Goal: Transaction & Acquisition: Subscribe to service/newsletter

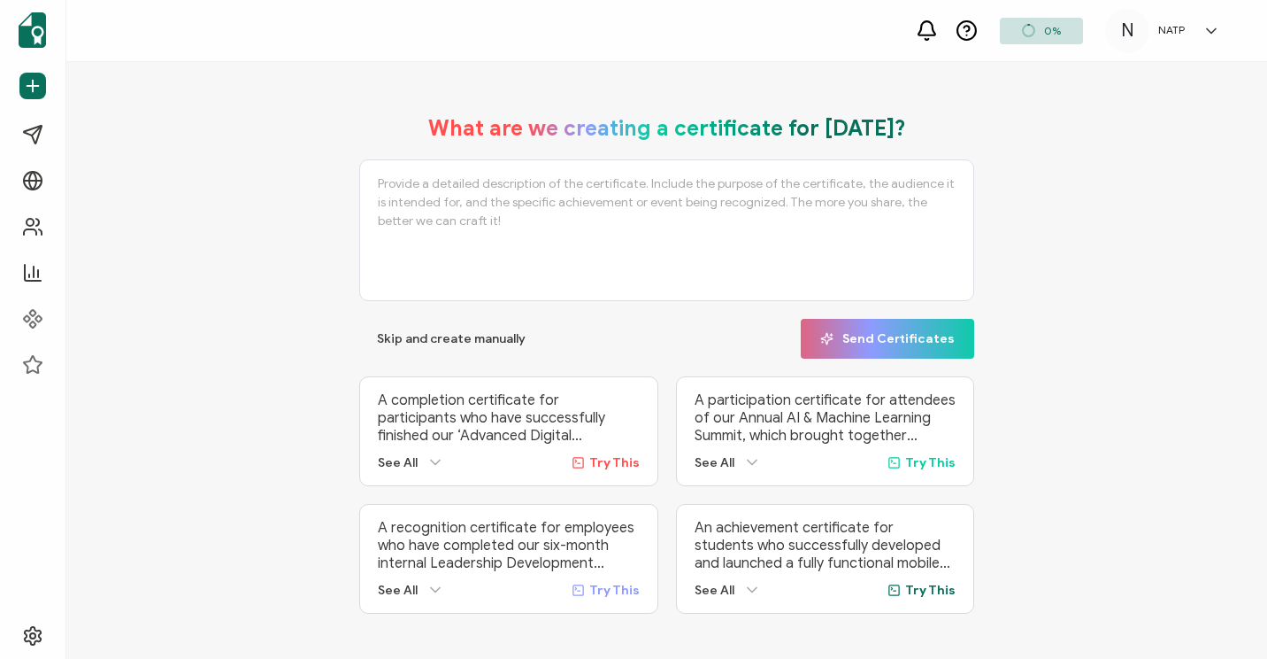
click at [409, 420] on p "A completion certificate for participants who have successfully finished our ‘A…" at bounding box center [508, 417] width 261 height 53
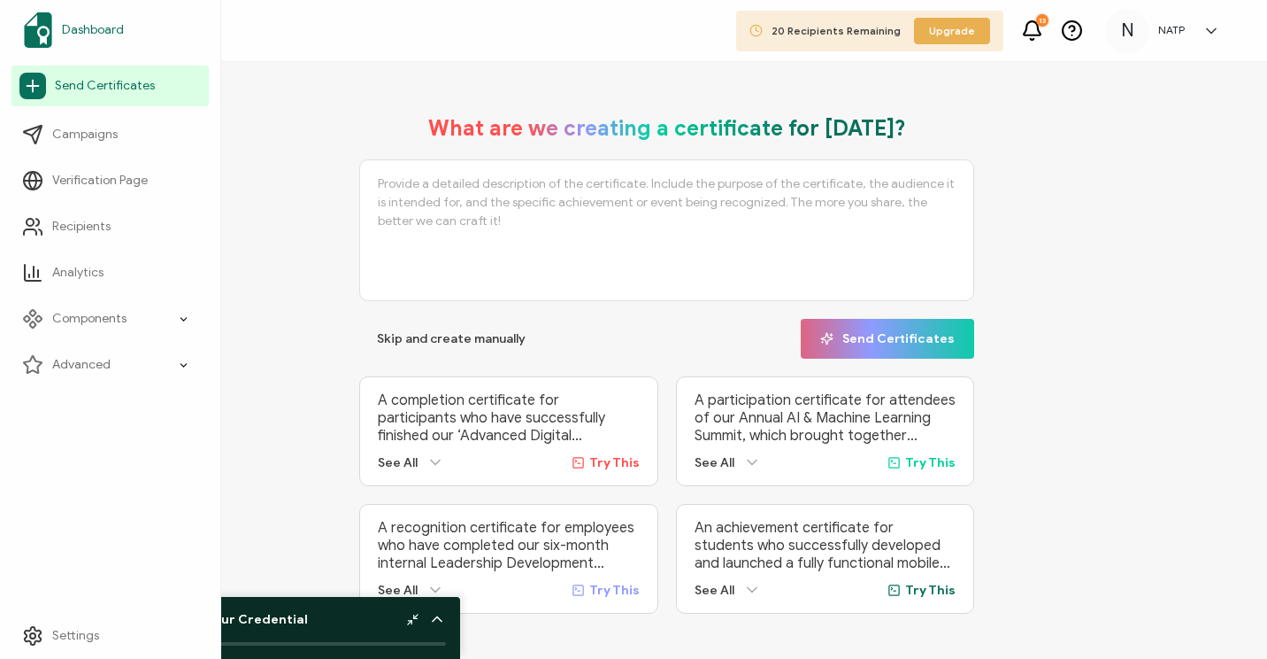
click at [84, 23] on span "Dashboard" at bounding box center [93, 30] width 62 height 18
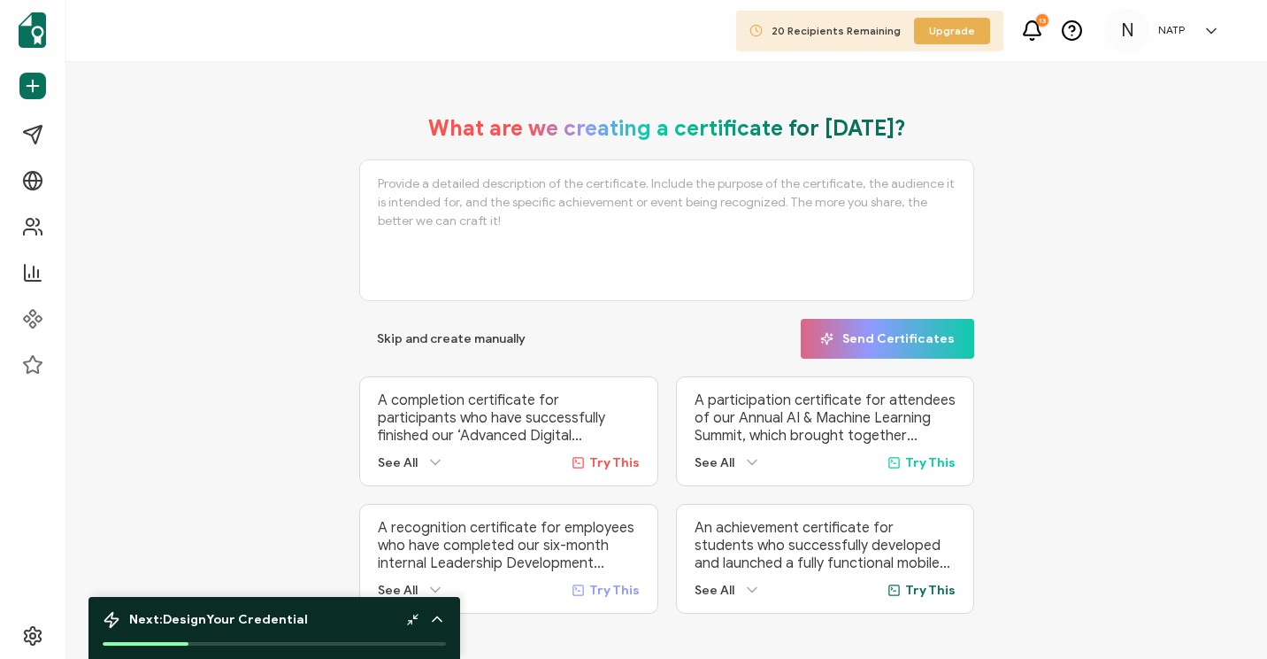
click at [1196, 39] on link at bounding box center [1207, 31] width 27 height 18
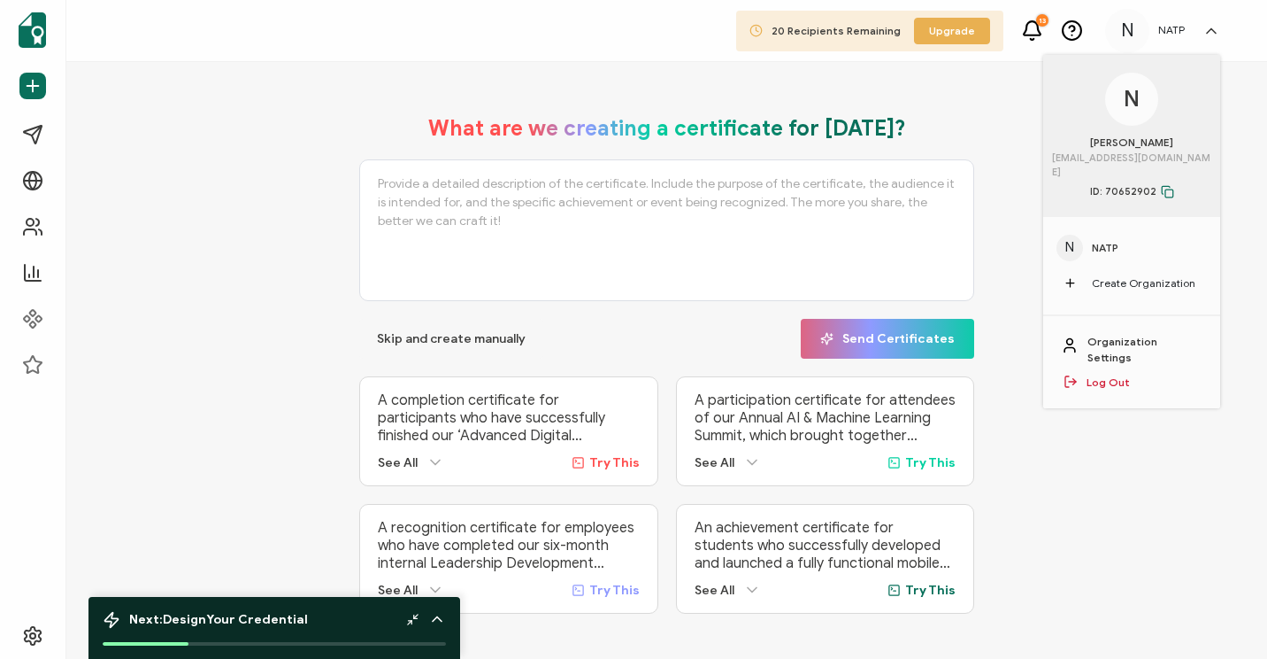
click at [1101, 240] on span "NATP" at bounding box center [1105, 248] width 27 height 16
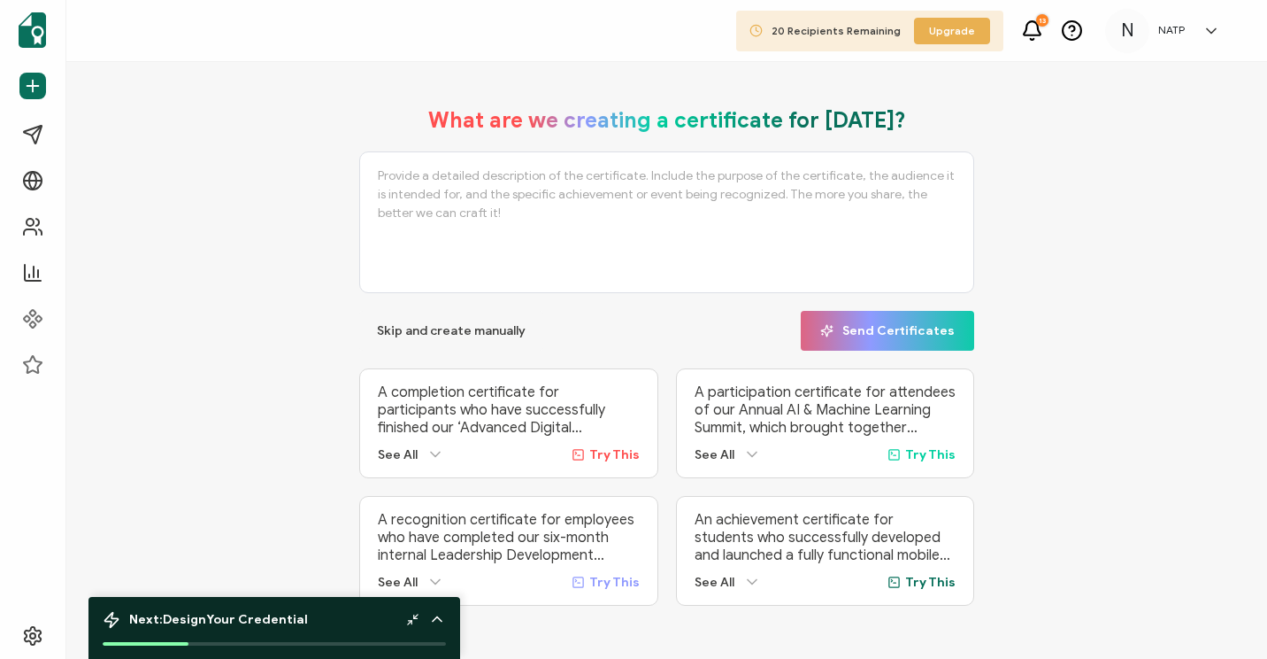
scroll to position [17, 0]
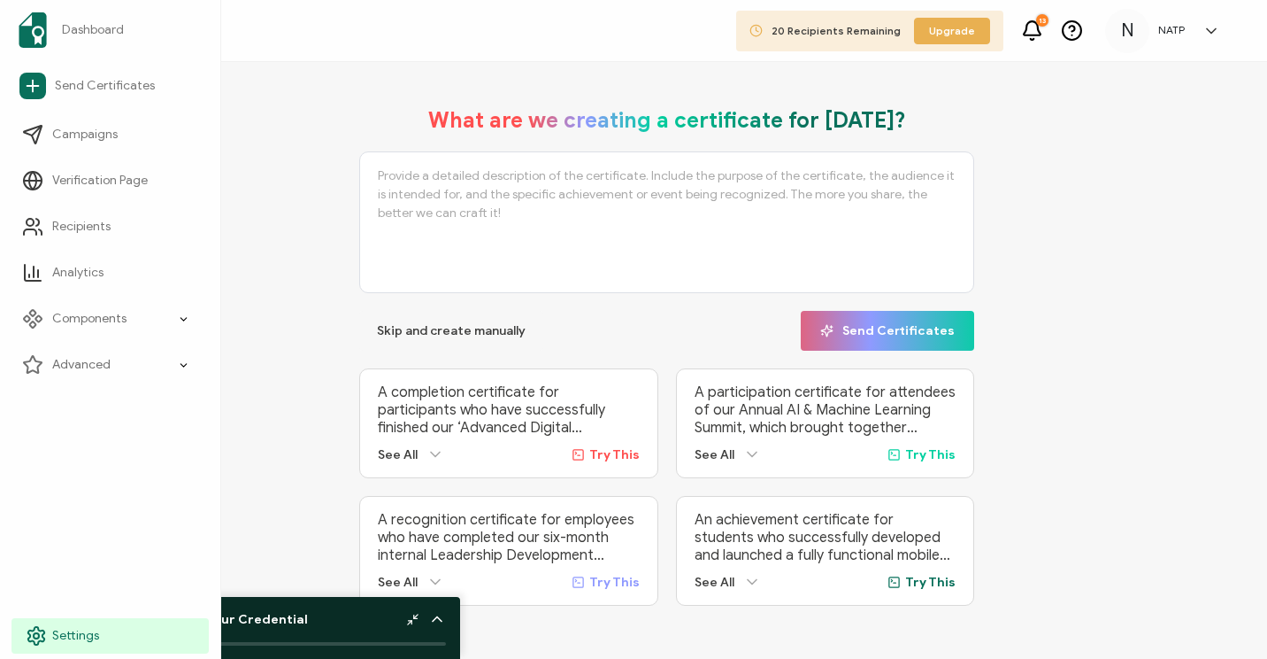
click at [58, 630] on span "Settings" at bounding box center [75, 636] width 47 height 18
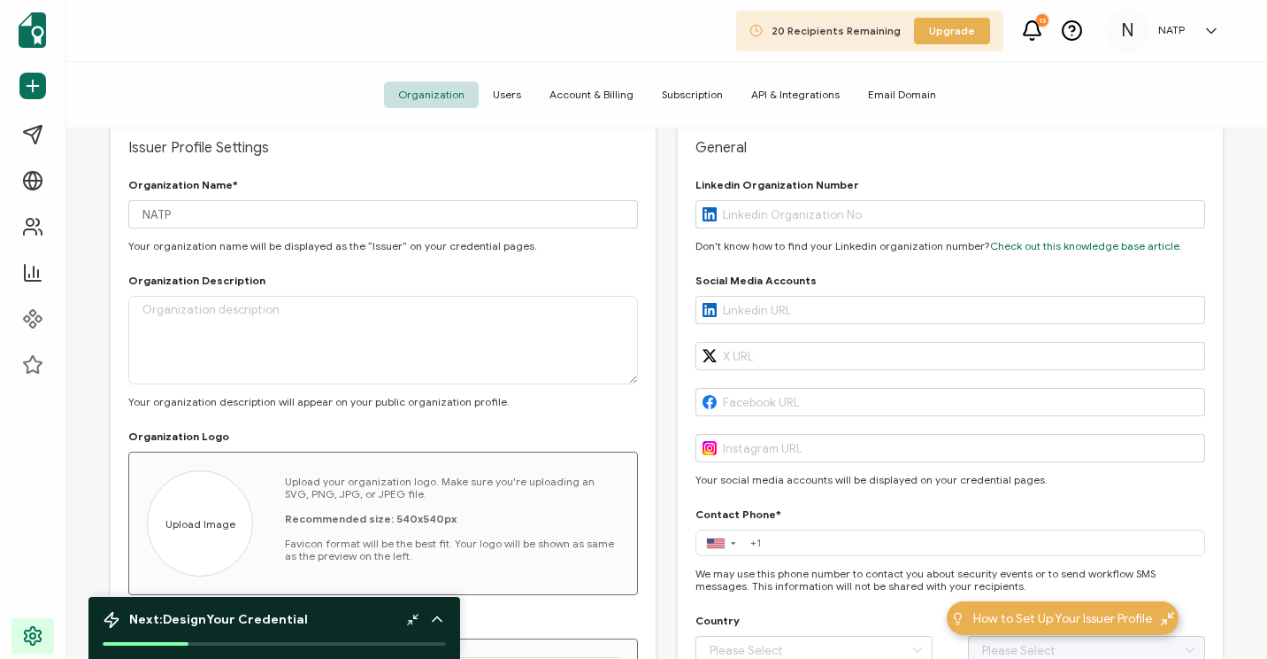
scroll to position [89, 0]
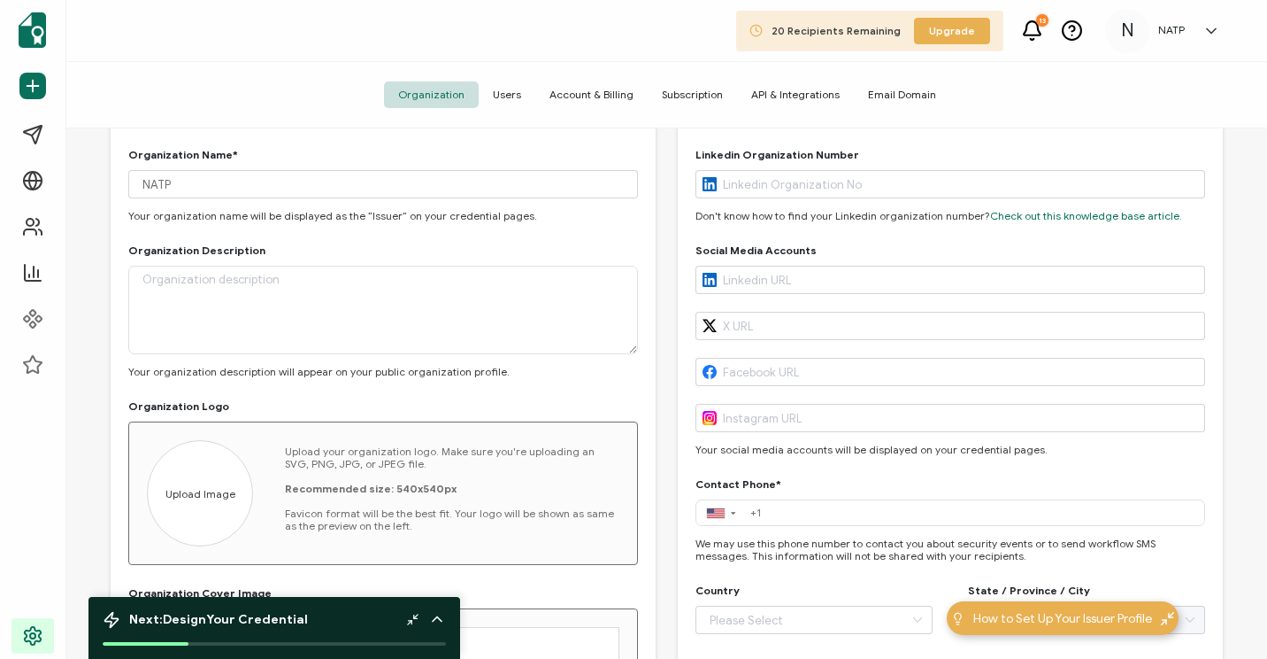
click at [518, 98] on span "Users" at bounding box center [507, 94] width 57 height 27
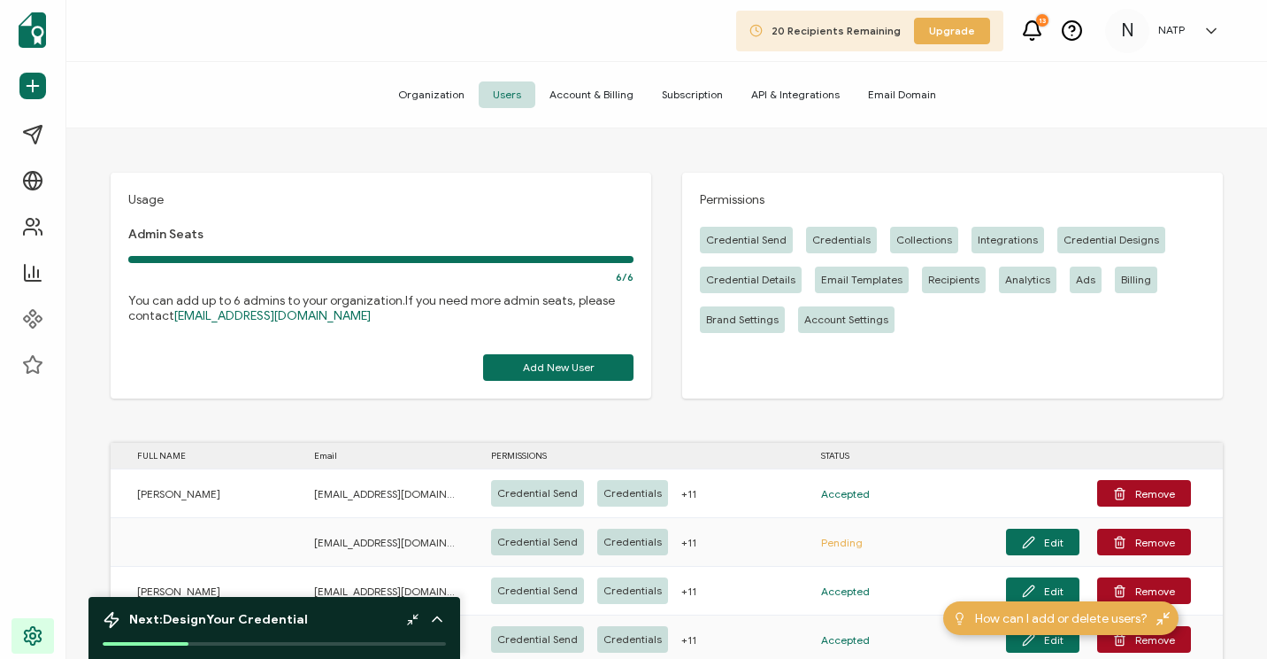
click at [612, 96] on span "Account & Billing" at bounding box center [591, 94] width 112 height 27
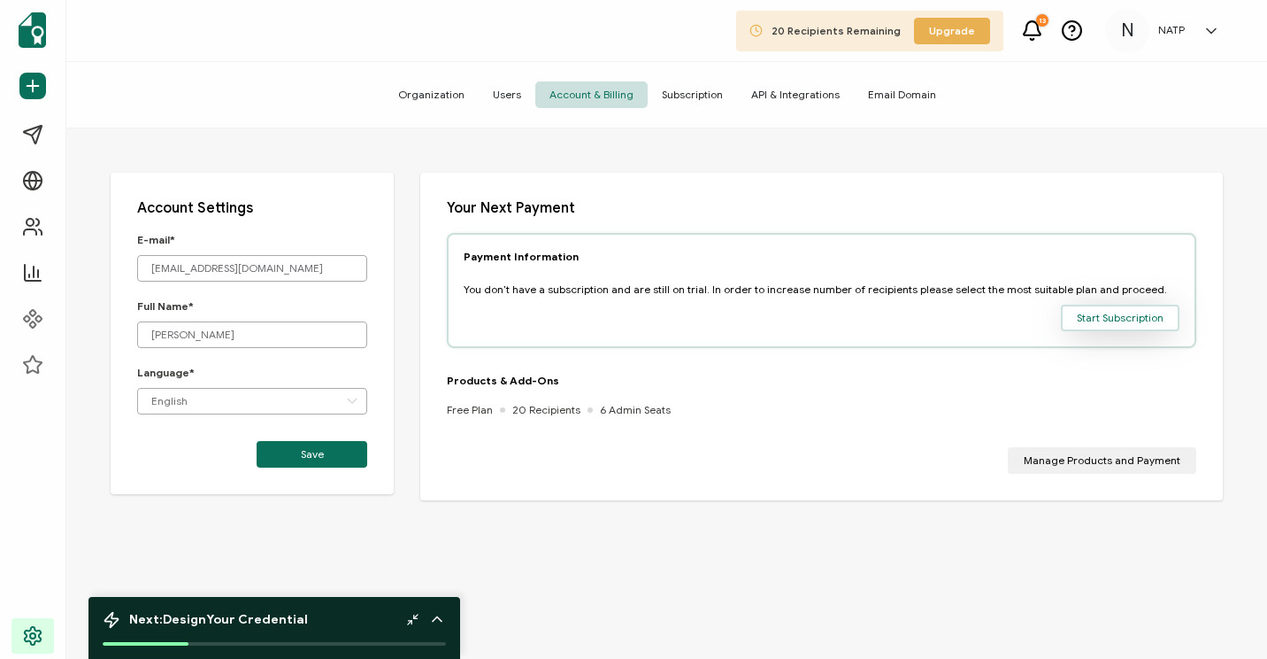
click at [1098, 319] on span "Start Subscription" at bounding box center [1120, 317] width 87 height 11
